Goal: Information Seeking & Learning: Learn about a topic

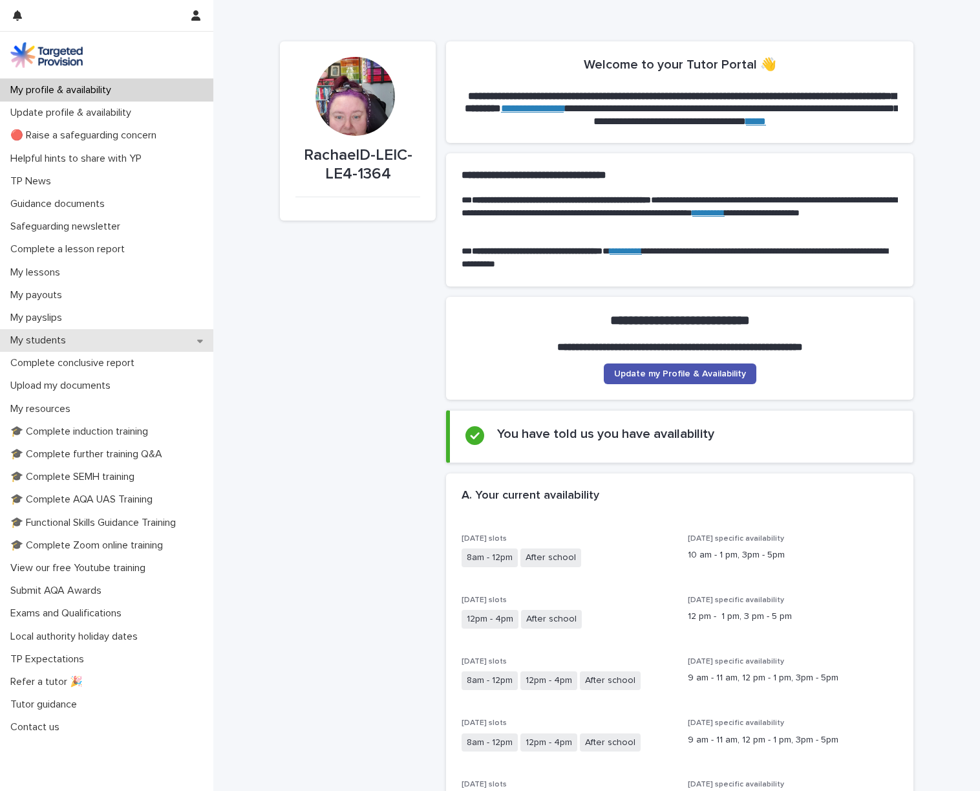
click at [44, 340] on p "My students" at bounding box center [40, 340] width 71 height 12
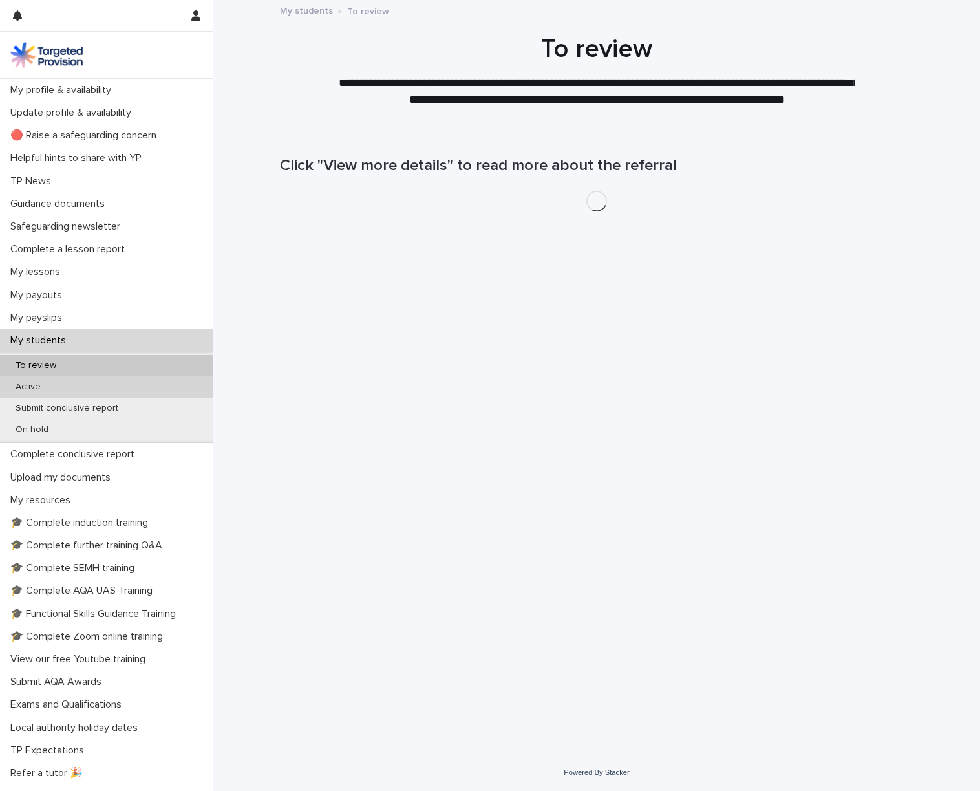
click at [37, 384] on p "Active" at bounding box center [28, 386] width 46 height 11
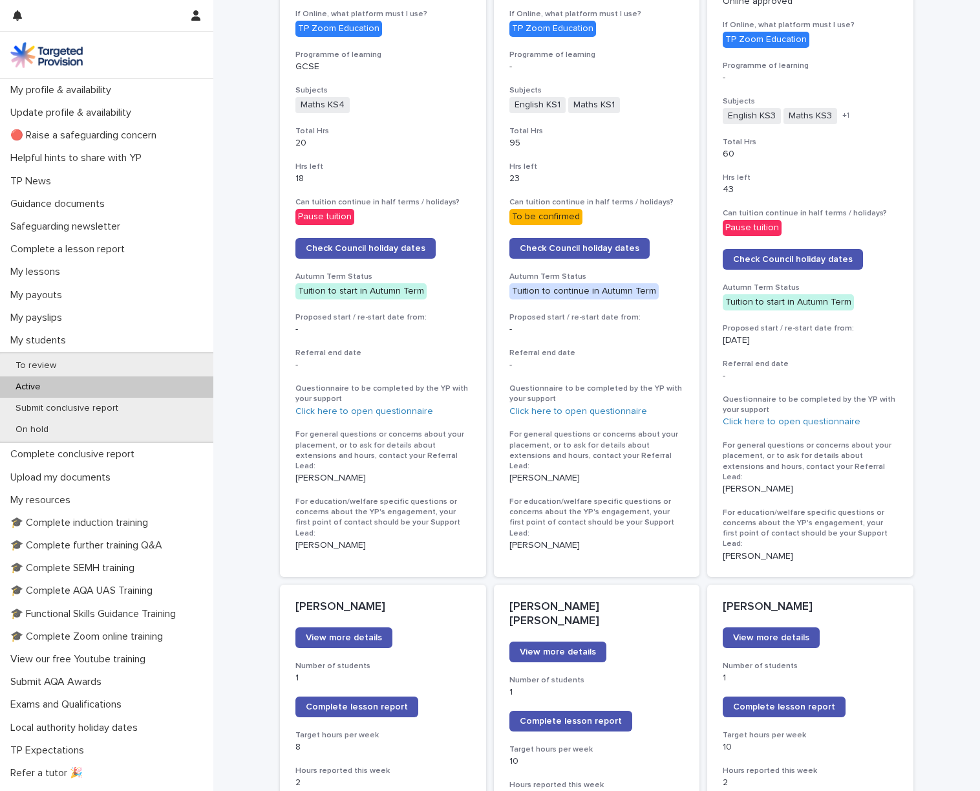
scroll to position [862, 0]
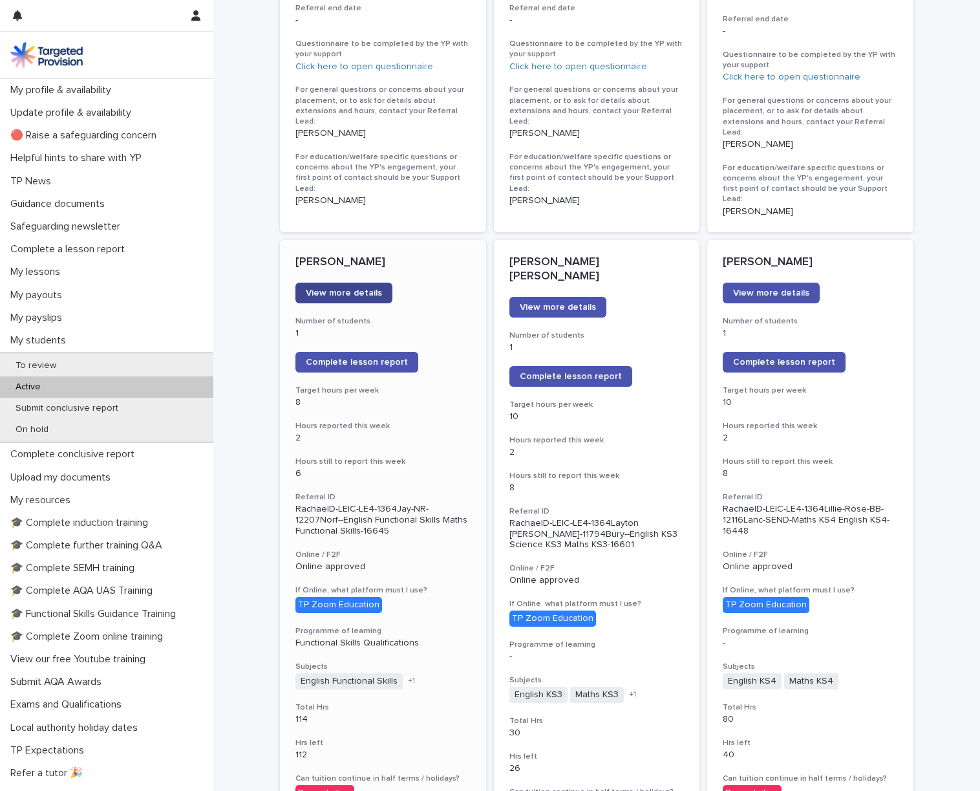
click at [328, 288] on span "View more details" at bounding box center [344, 292] width 76 height 9
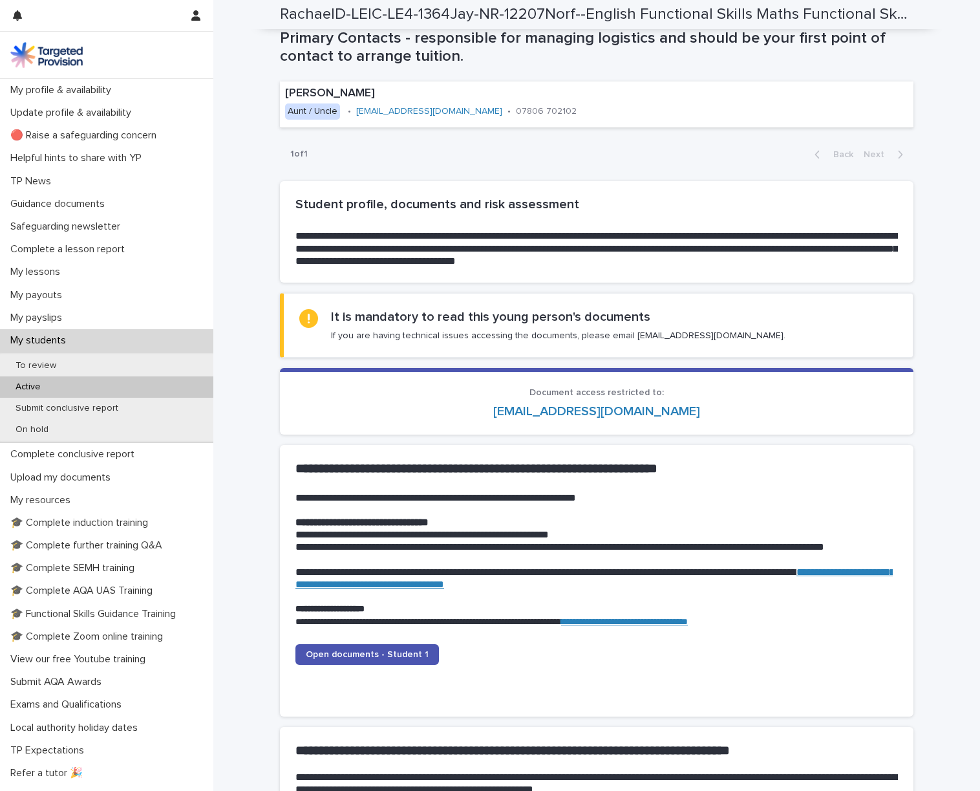
scroll to position [862, 0]
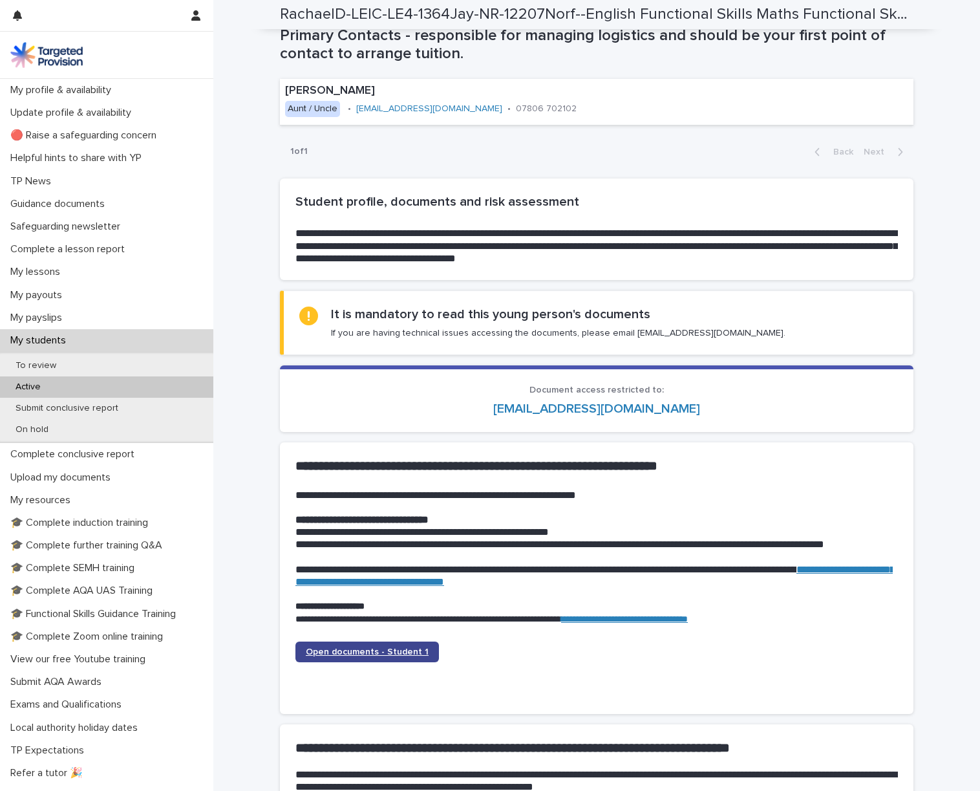
click at [348, 648] on span "Open documents - Student 1" at bounding box center [367, 651] width 123 height 9
